Goal: Task Accomplishment & Management: Use online tool/utility

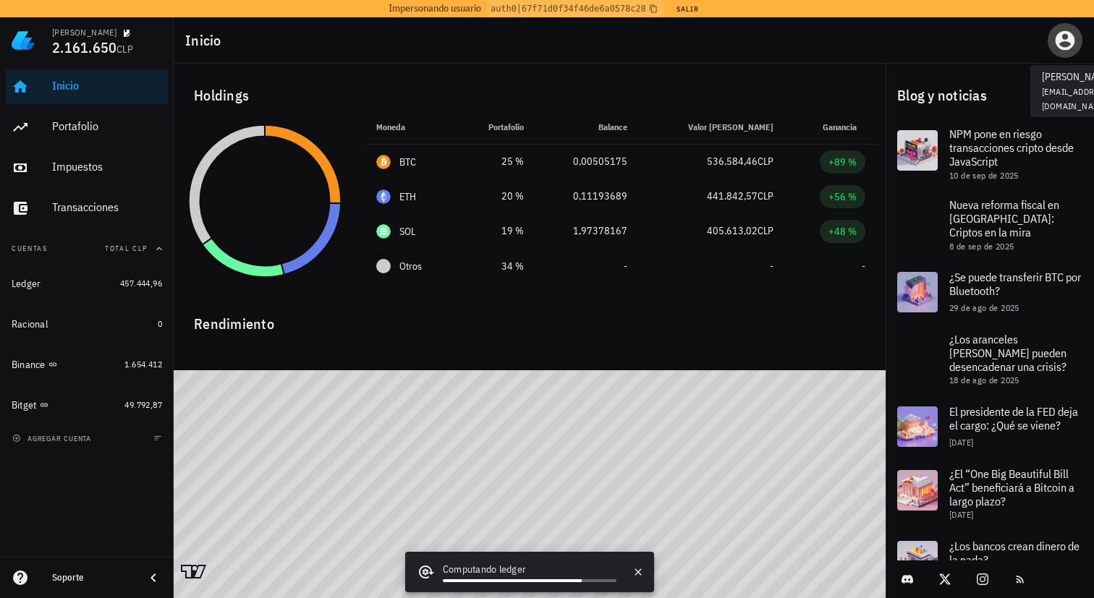
click at [1076, 42] on icon "button" at bounding box center [1064, 40] width 23 height 23
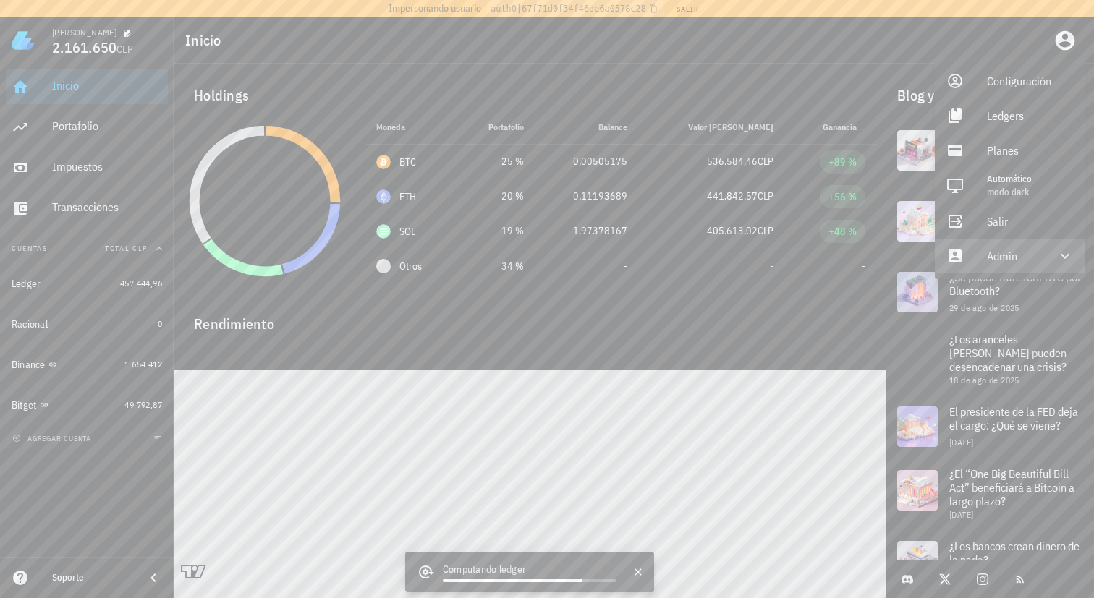
click at [1015, 256] on div "Admin" at bounding box center [1013, 256] width 52 height 29
click at [991, 284] on div "Impersonar" at bounding box center [1030, 290] width 87 height 29
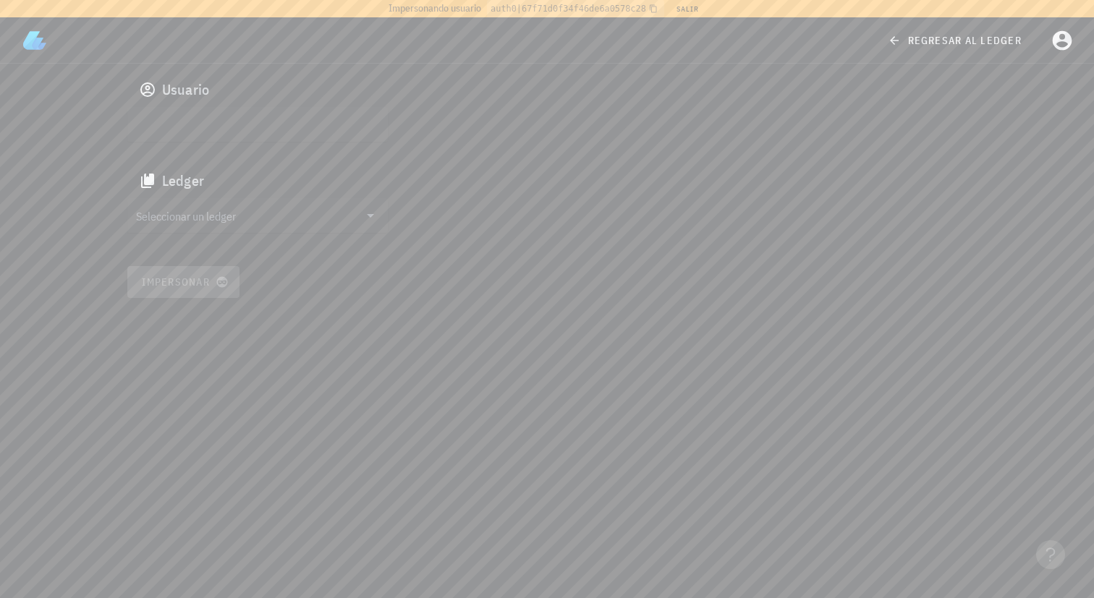
click at [367, 129] on input "text" at bounding box center [256, 124] width 240 height 23
paste input "auth0|6511f436551e5b00fc852502"
type input "auth0|6511f436551e5b00fc852502"
click at [214, 216] on input "Seleccionar un ledger" at bounding box center [247, 215] width 223 height 23
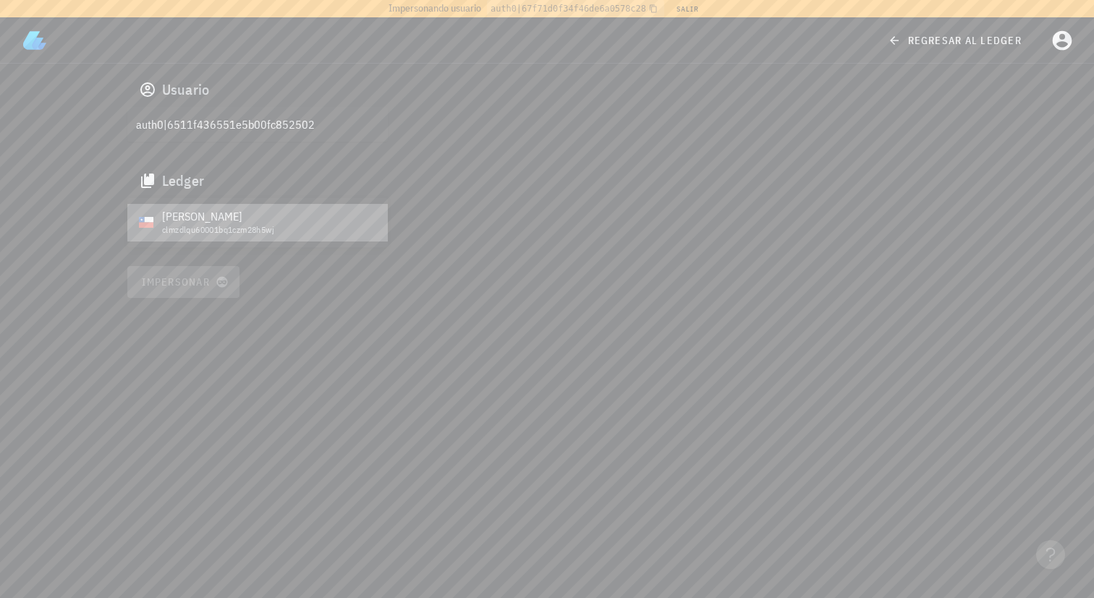
click at [225, 225] on div "clmzdlqu60001bq1czm28h5wj" at bounding box center [269, 230] width 214 height 10
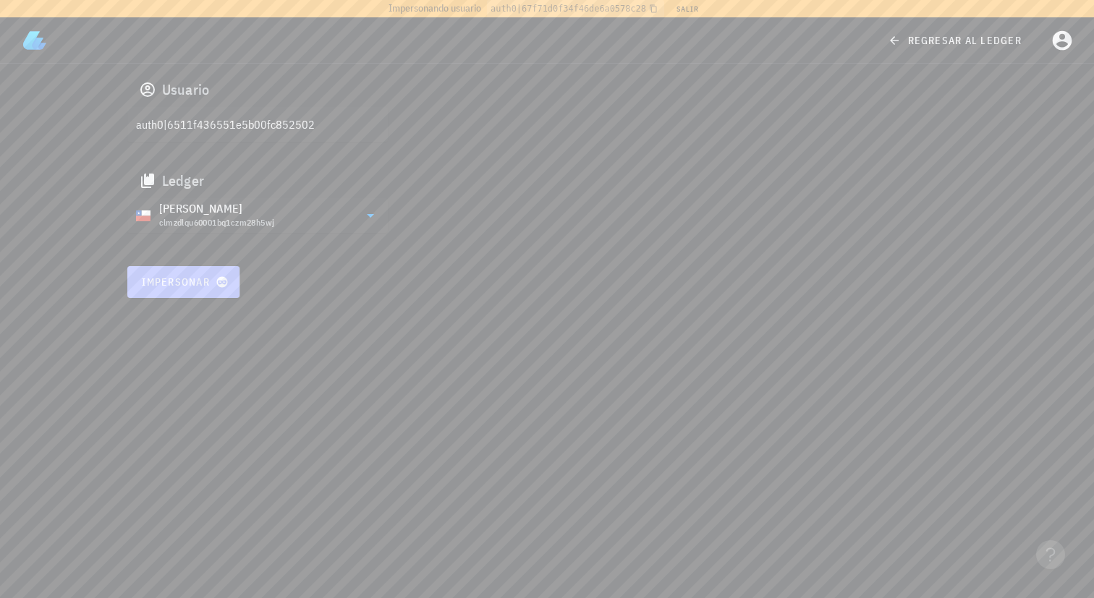
click at [167, 266] on button "Impersonar" at bounding box center [183, 282] width 113 height 32
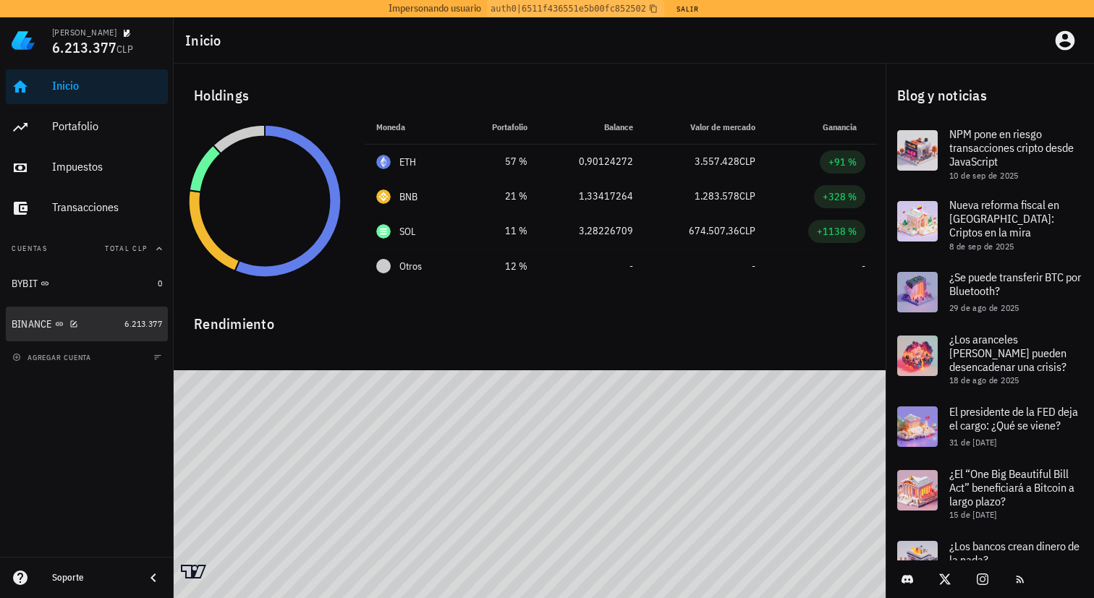
click at [108, 333] on div "BINANCE" at bounding box center [65, 324] width 107 height 31
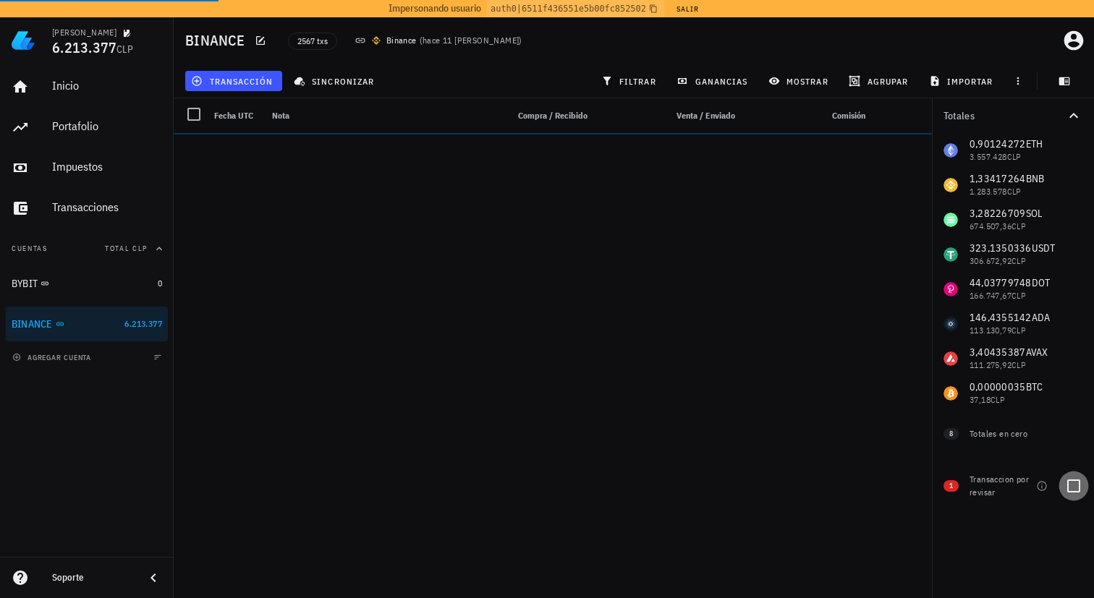
click at [1066, 486] on div at bounding box center [1073, 486] width 25 height 25
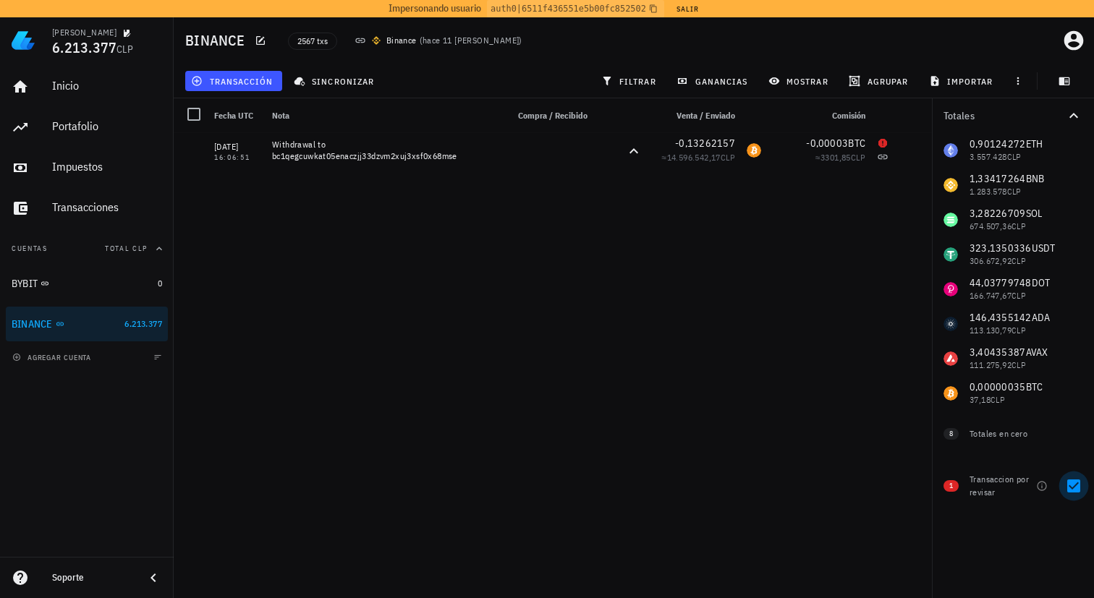
click at [1076, 487] on div at bounding box center [1073, 486] width 25 height 25
checkbox input "false"
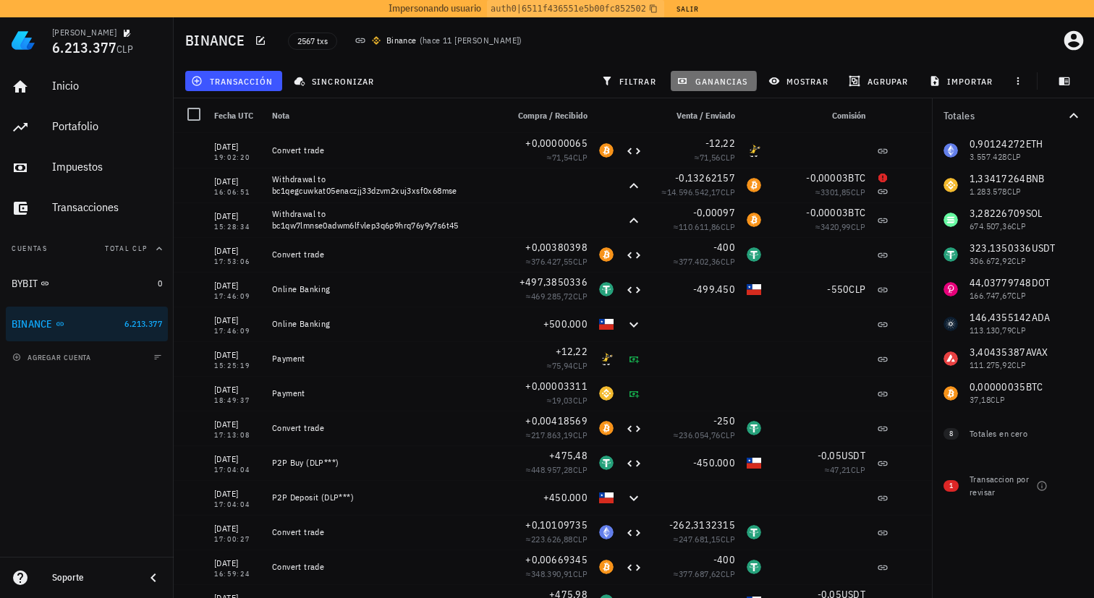
click at [728, 76] on span "ganancias" at bounding box center [713, 81] width 68 height 12
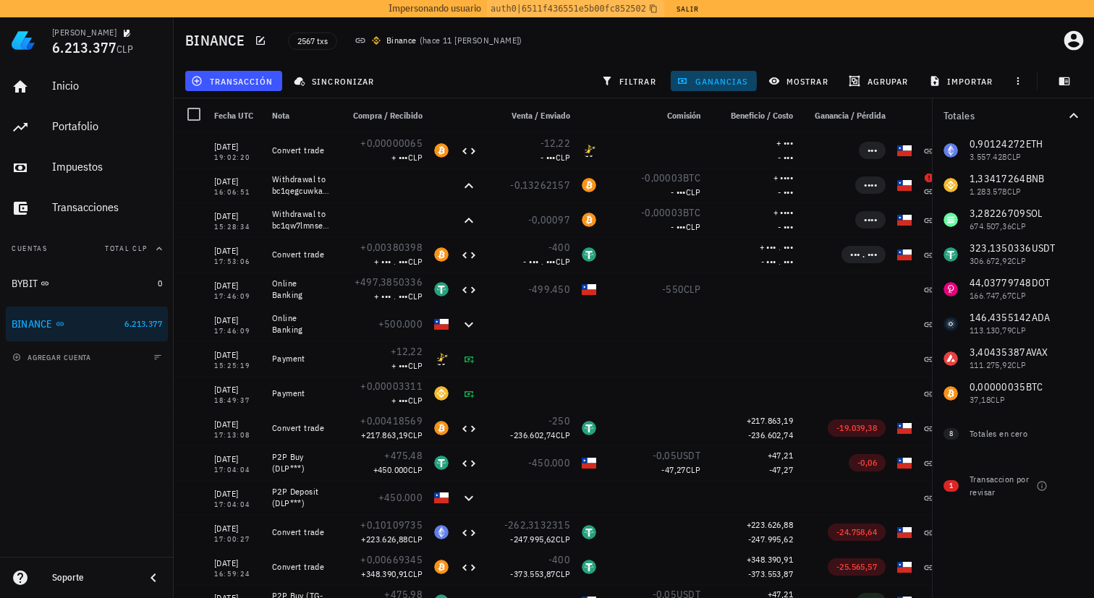
click at [728, 76] on span "ganancias" at bounding box center [713, 81] width 68 height 12
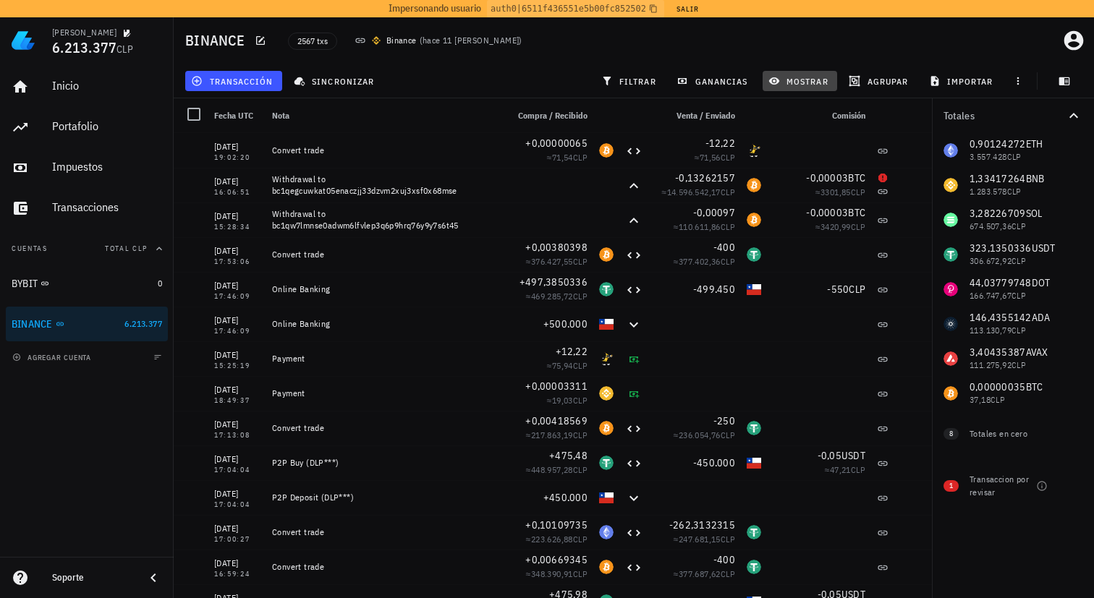
click at [802, 82] on span "mostrar" at bounding box center [799, 81] width 57 height 12
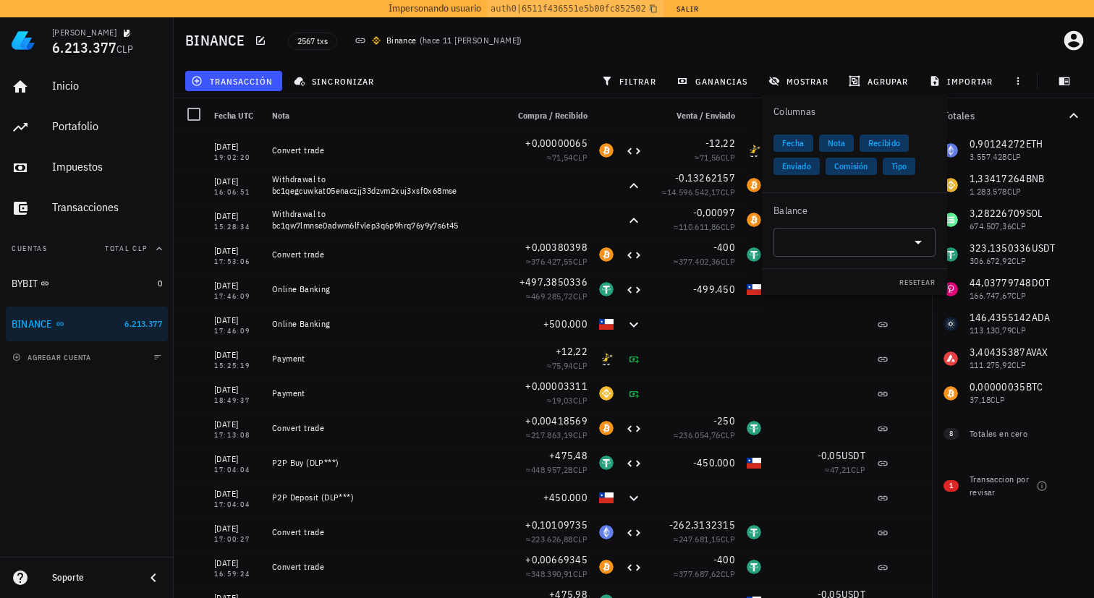
click at [835, 225] on div "Balance" at bounding box center [854, 210] width 185 height 35
click at [835, 243] on input "text" at bounding box center [843, 242] width 122 height 23
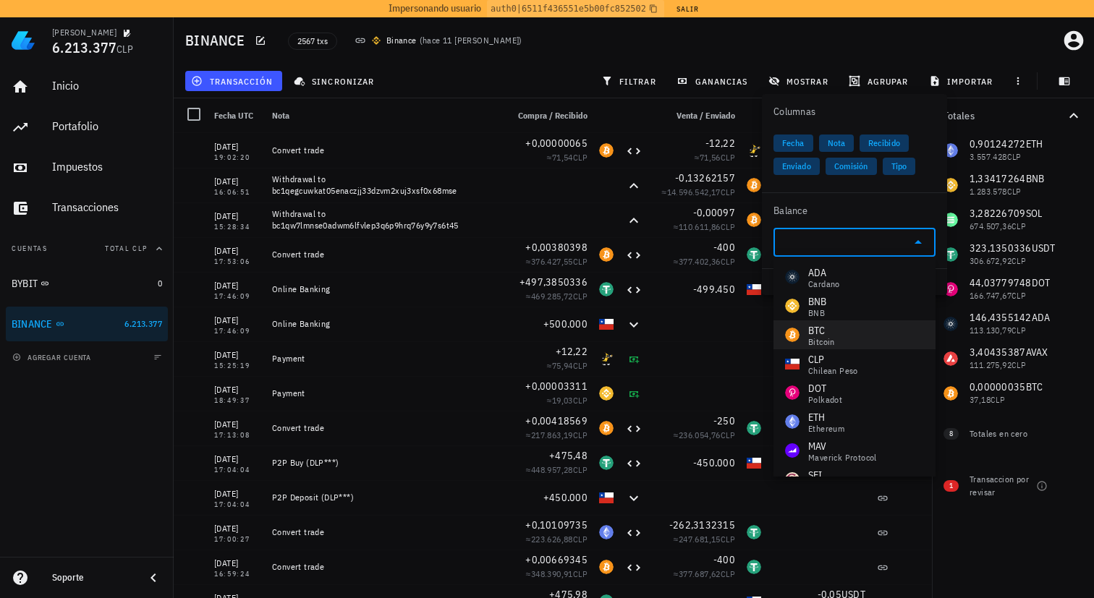
drag, startPoint x: 832, startPoint y: 317, endPoint x: 835, endPoint y: 335, distance: 18.4
click at [835, 335] on div "ADA Cardano BNB BNB BTC Bitcoin CLP Chilean Peso DOT Polkadot ETH Ethereum MAV …" at bounding box center [854, 494] width 162 height 474
click at [835, 335] on div "BTC Bitcoin" at bounding box center [854, 334] width 162 height 29
type input "BTC"
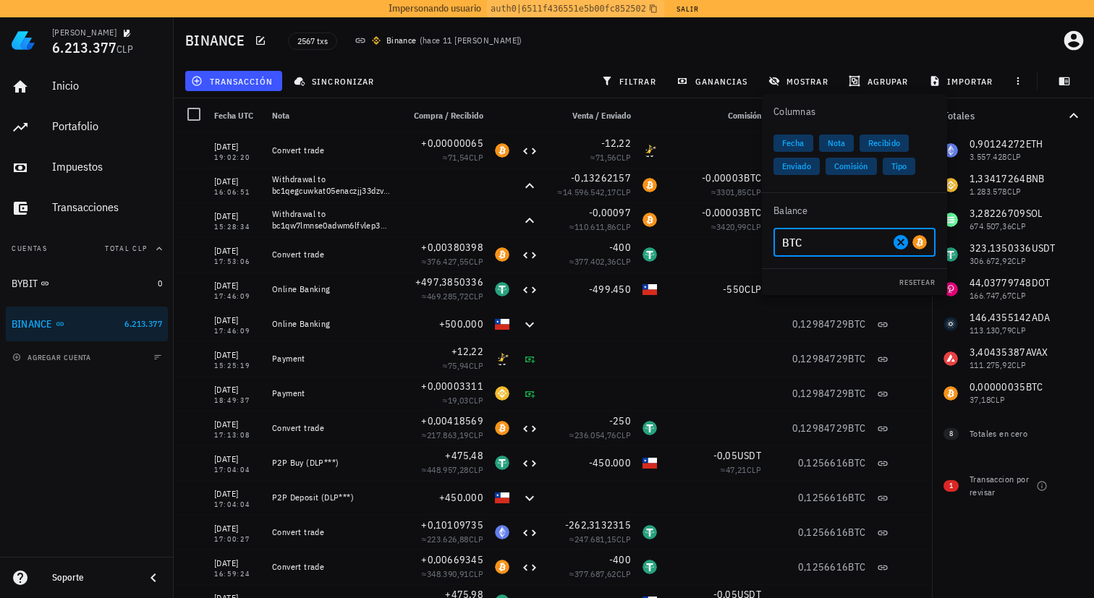
click at [707, 64] on div "transacción sincronizar filtrar ganancias mostrar agrupar importar" at bounding box center [633, 81] width 903 height 35
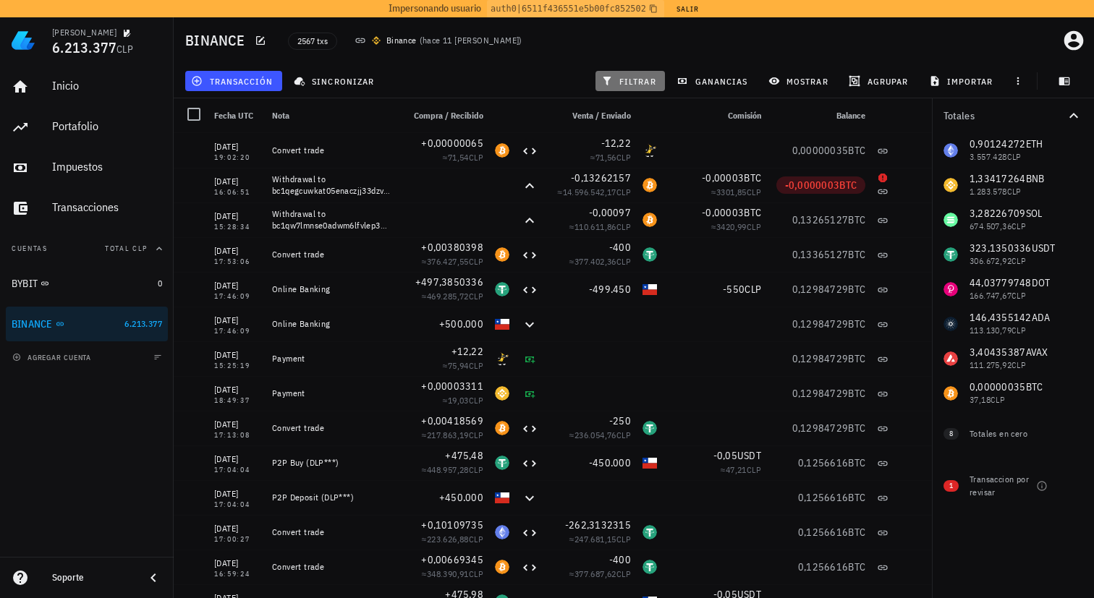
click at [621, 86] on span "filtrar" at bounding box center [630, 81] width 52 height 12
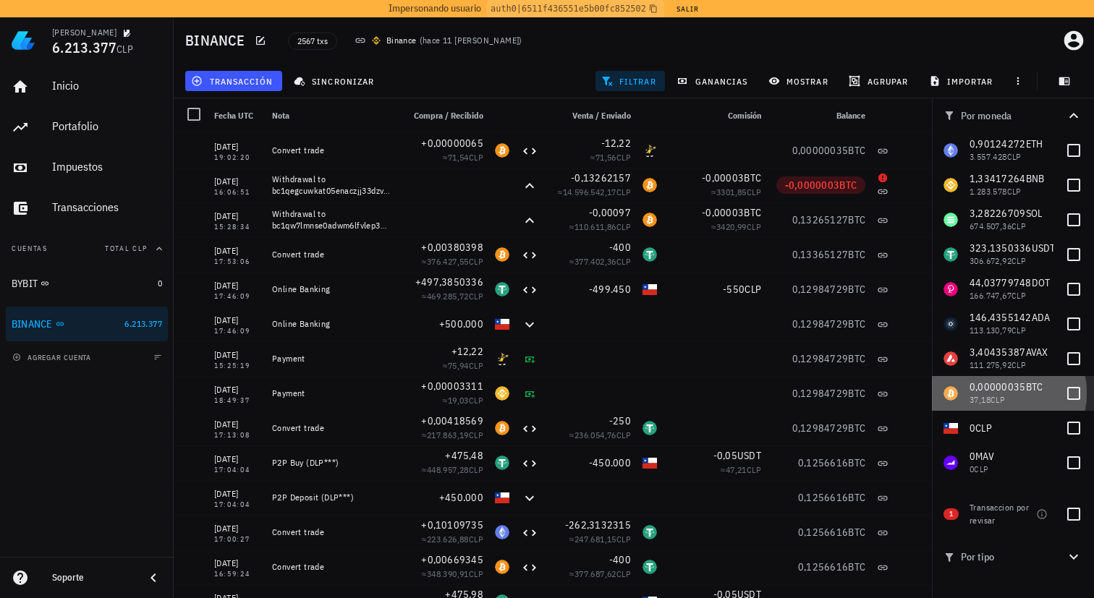
click at [1045, 393] on div "0,00000035 BTC 37,18 CLP" at bounding box center [1013, 393] width 162 height 35
checkbox input "true"
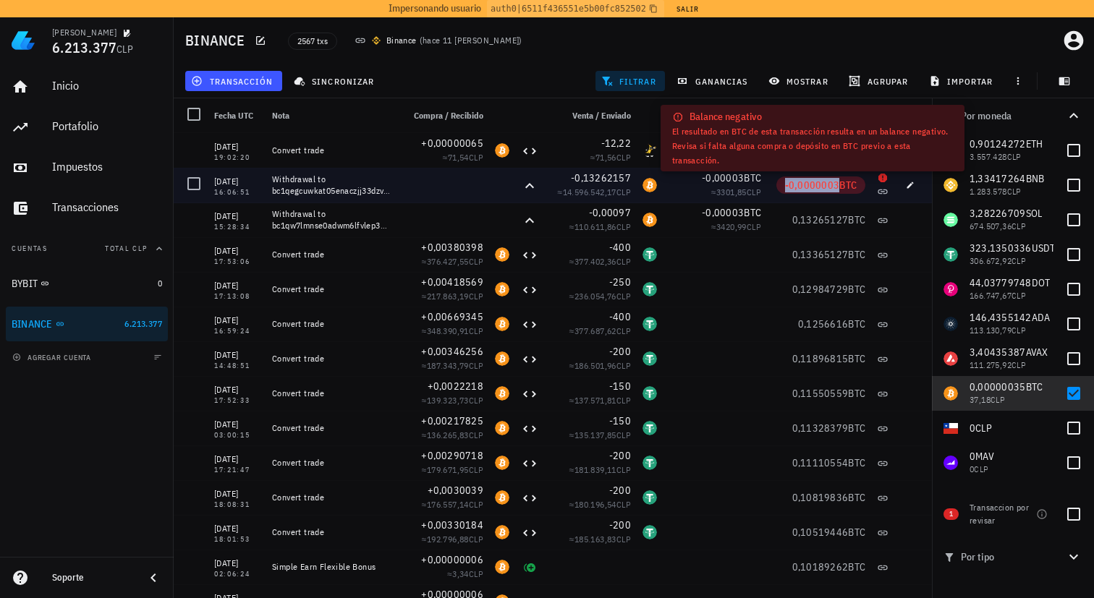
click at [811, 187] on span "-0,0000003" at bounding box center [812, 185] width 55 height 13
copy span "-0,0000003"
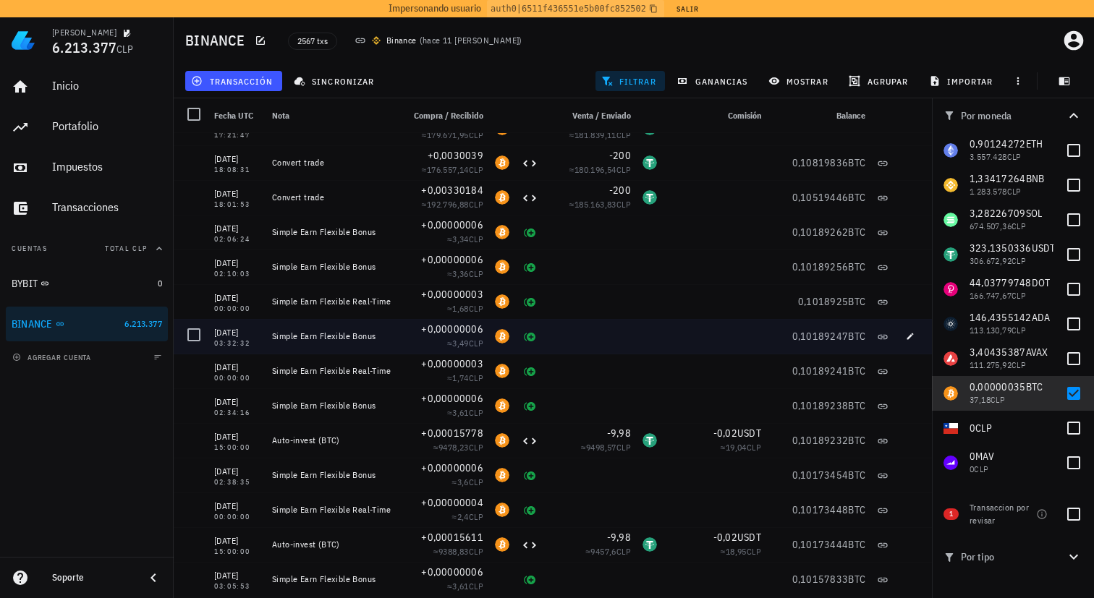
scroll to position [338, 0]
